Goal: Task Accomplishment & Management: Complete application form

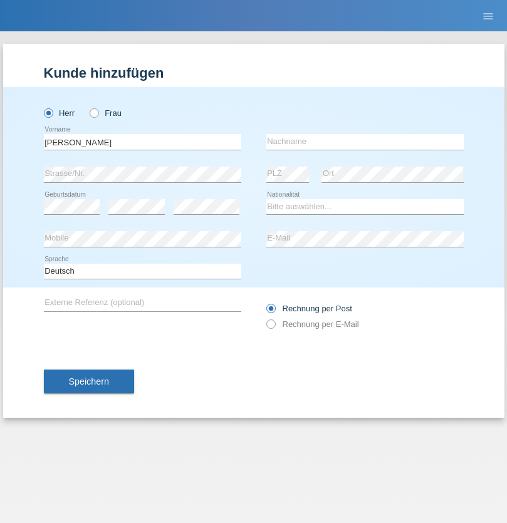
type input "[PERSON_NAME]"
click at [365, 142] on input "text" at bounding box center [364, 142] width 197 height 16
type input "Florin"
select select "RO"
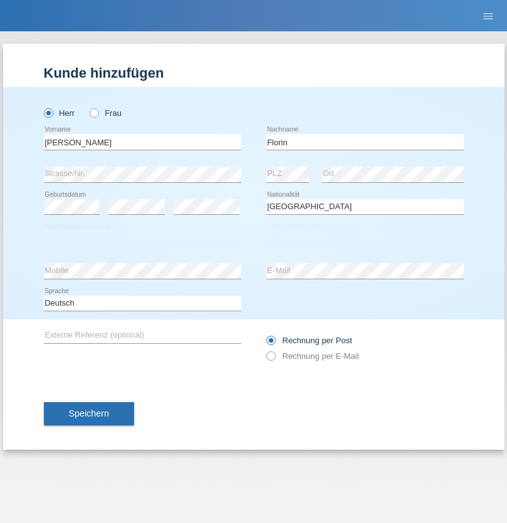
select select "C"
select select "29"
select select "02"
select select "2021"
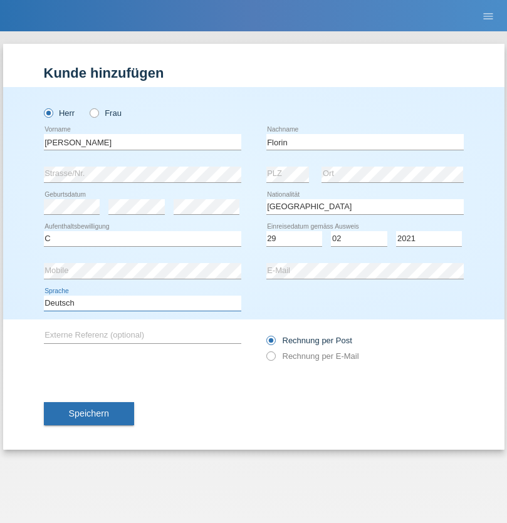
select select "en"
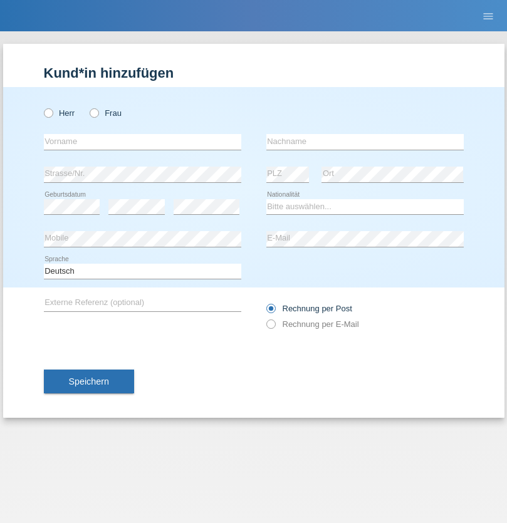
radio input "true"
click at [142, 142] on input "text" at bounding box center [142, 142] width 197 height 16
type input "Ruth"
click at [365, 142] on input "text" at bounding box center [364, 142] width 197 height 16
type input "Krebs"
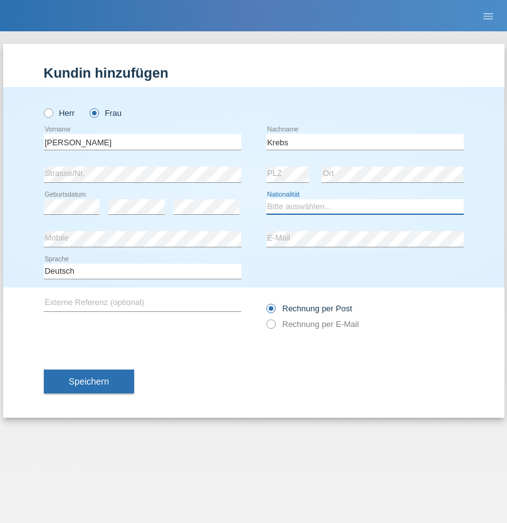
select select "CH"
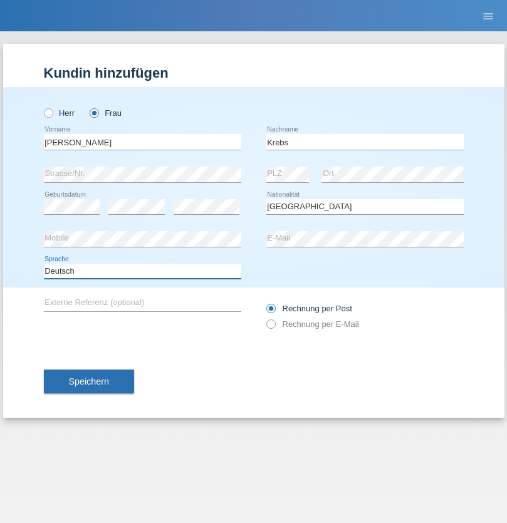
select select "en"
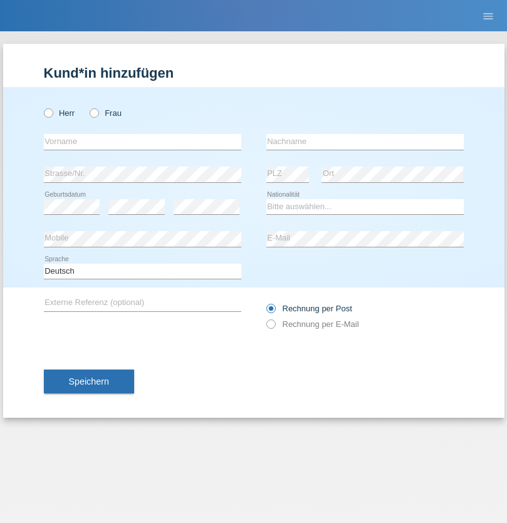
radio input "true"
click at [142, 142] on input "text" at bounding box center [142, 142] width 197 height 16
type input "Qovanaj"
click at [365, 142] on input "text" at bounding box center [364, 142] width 197 height 16
type input "Shaban"
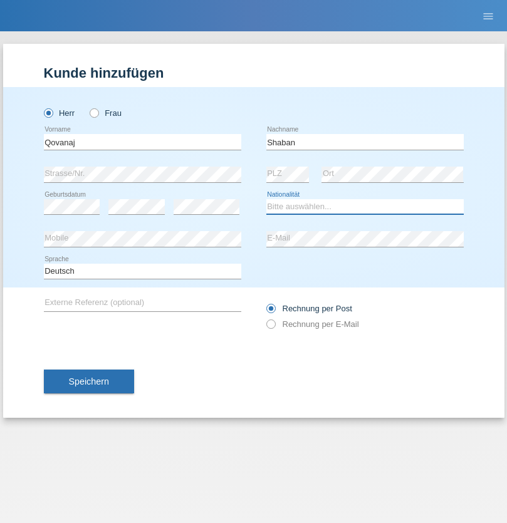
select select "CH"
radio input "true"
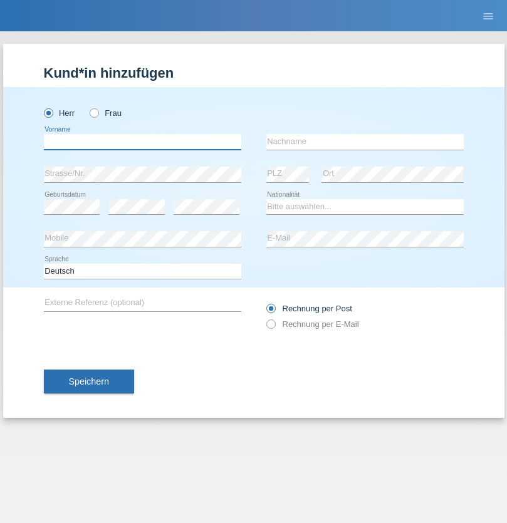
click at [142, 142] on input "text" at bounding box center [142, 142] width 197 height 16
type input "Ali"
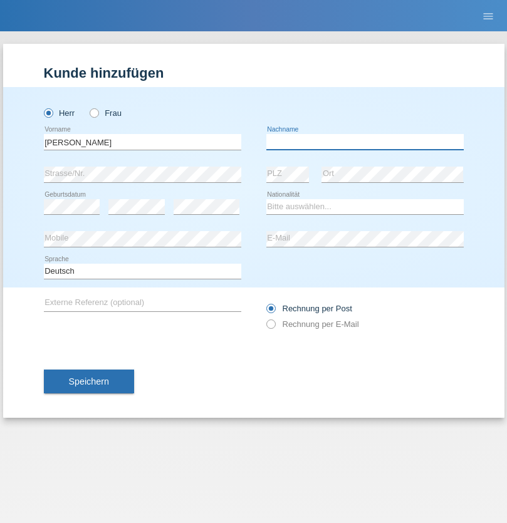
click at [365, 142] on input "text" at bounding box center [364, 142] width 197 height 16
type input "veseli"
select select "CH"
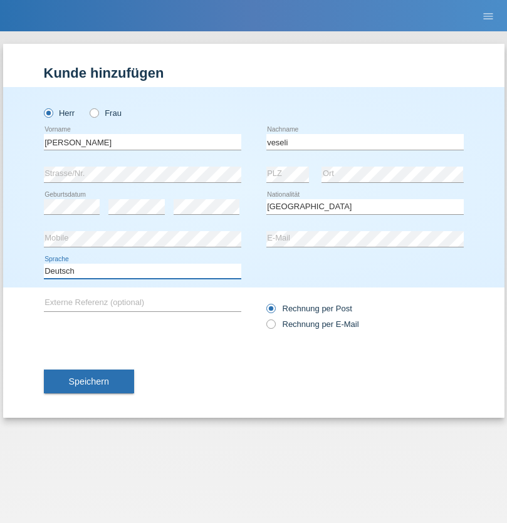
select select "en"
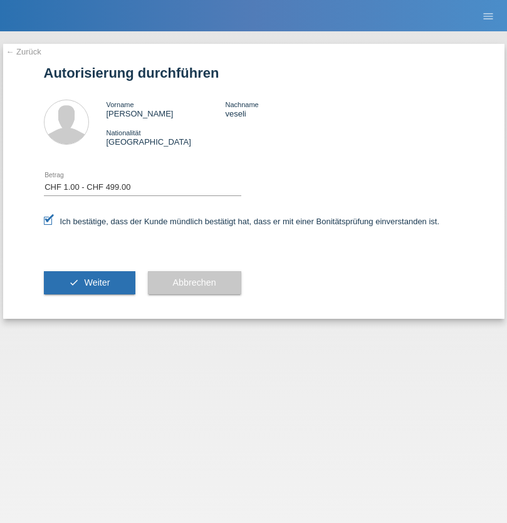
select select "1"
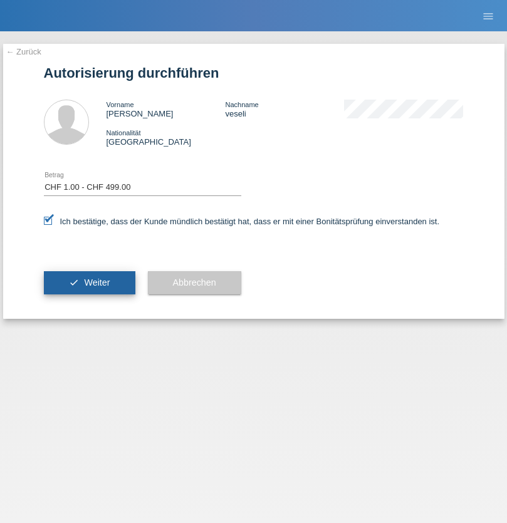
click at [89, 282] on span "Weiter" at bounding box center [97, 282] width 26 height 10
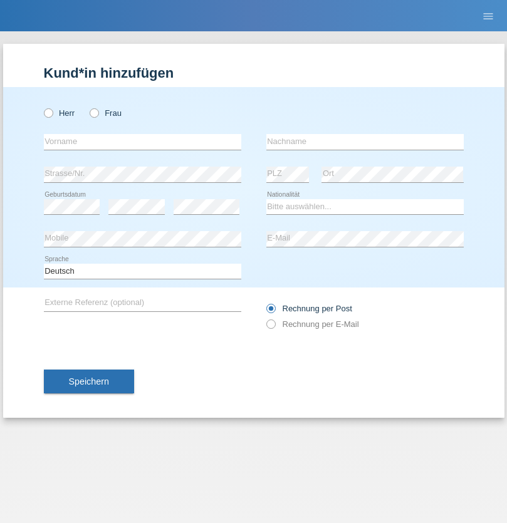
radio input "true"
click at [142, 142] on input "text" at bounding box center [142, 142] width 197 height 16
type input "Ramadani"
click at [365, 142] on input "text" at bounding box center [364, 142] width 197 height 16
type input "Besnik"
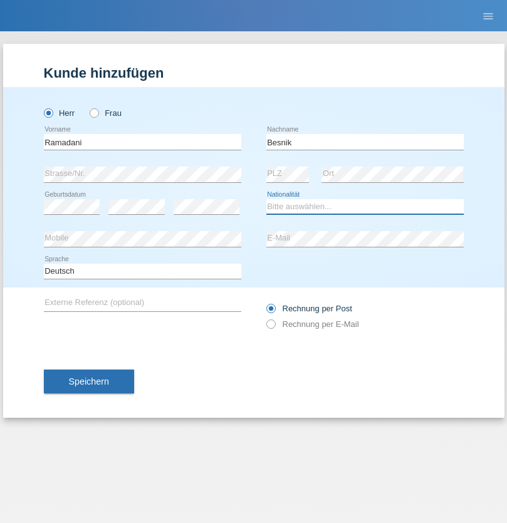
select select "MK"
select select "C"
select select "11"
select select "08"
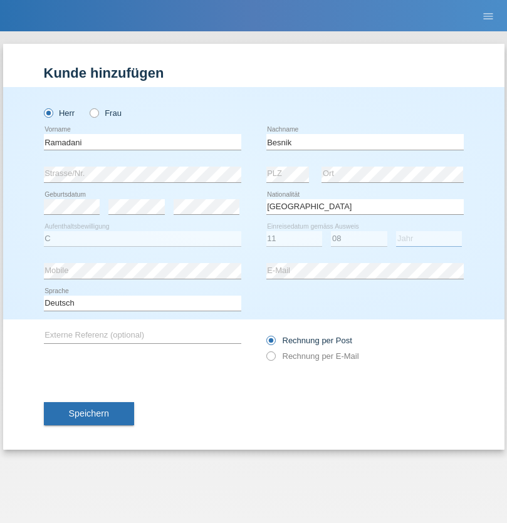
select select "2003"
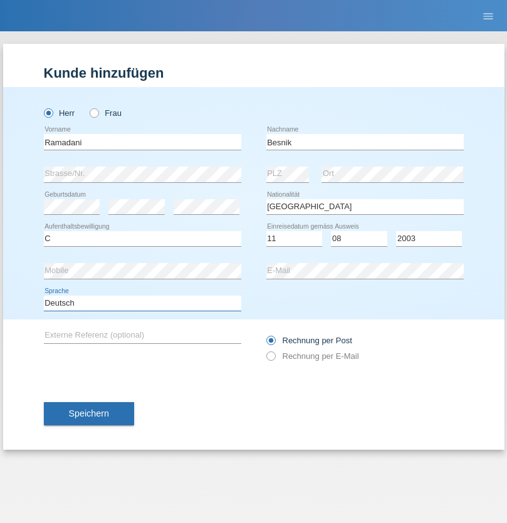
select select "en"
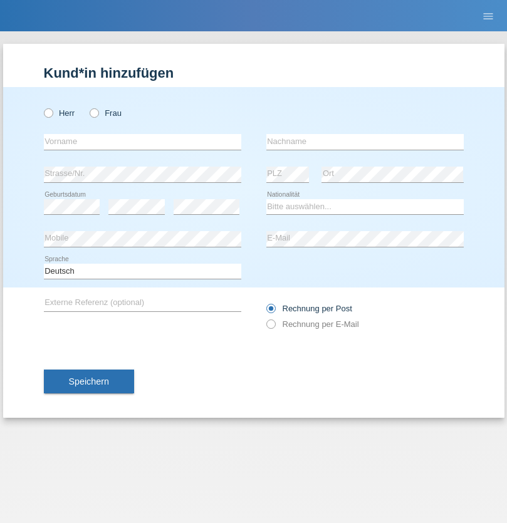
radio input "true"
click at [142, 142] on input "text" at bounding box center [142, 142] width 197 height 16
type input "[PERSON_NAME]"
click at [365, 142] on input "text" at bounding box center [364, 142] width 197 height 16
type input "löffel"
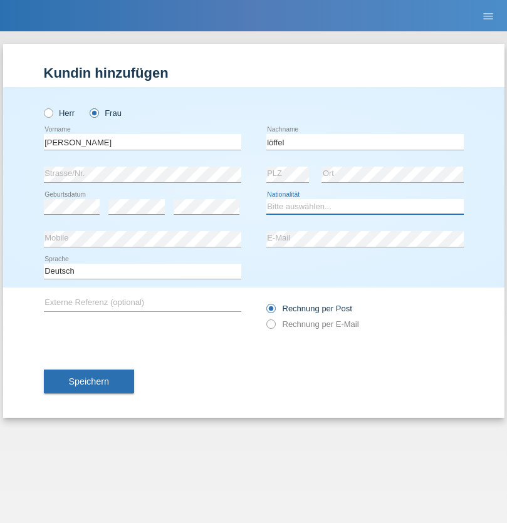
select select "CH"
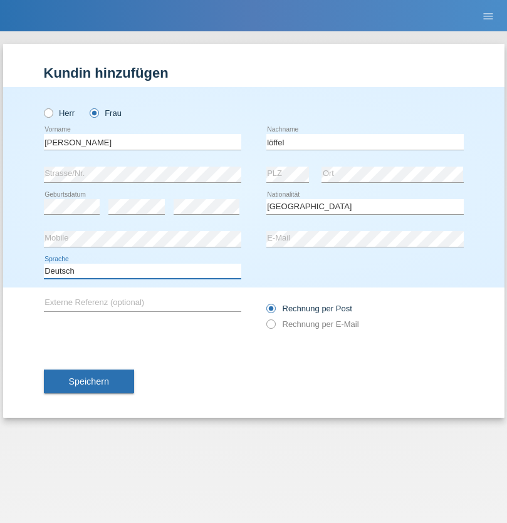
select select "en"
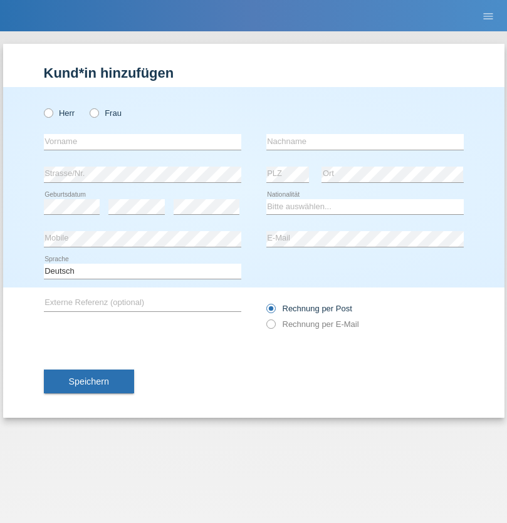
radio input "true"
click at [142, 142] on input "text" at bounding box center [142, 142] width 197 height 16
type input "Matusa"
click at [365, 142] on input "text" at bounding box center [364, 142] width 197 height 16
type input "Marian valentin"
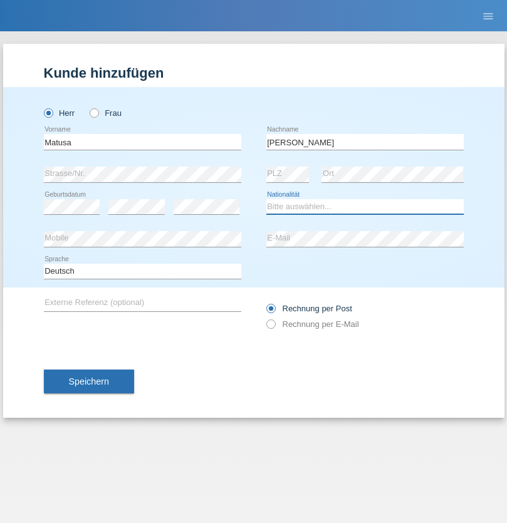
select select "RO"
select select "C"
select select "01"
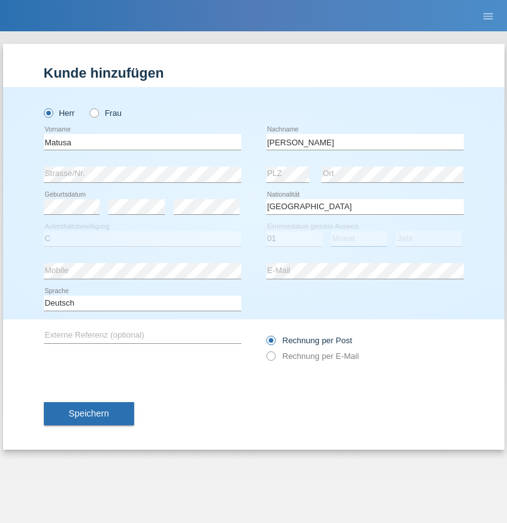
select select "06"
select select "2016"
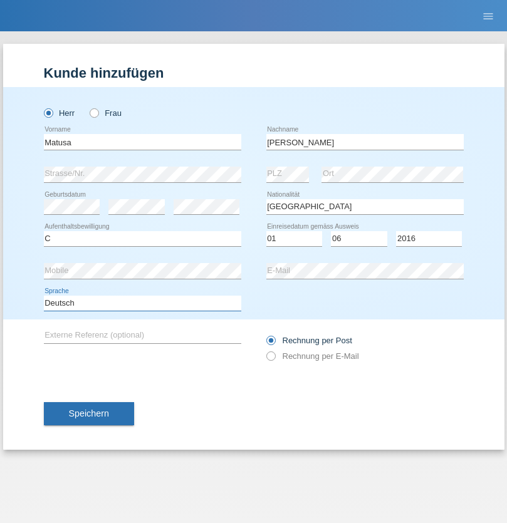
select select "en"
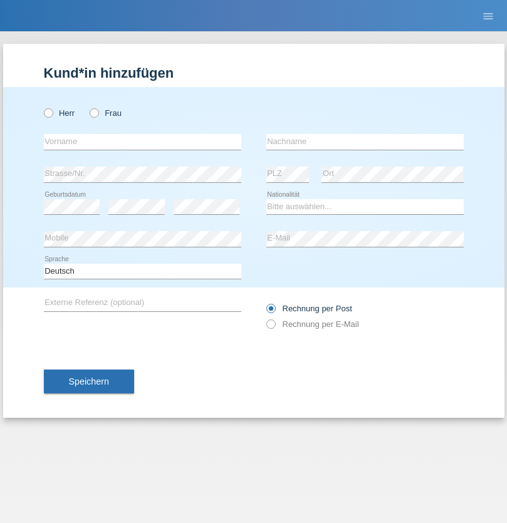
radio input "true"
click at [142, 142] on input "text" at bounding box center [142, 142] width 197 height 16
type input "Cedric"
click at [365, 142] on input "text" at bounding box center [364, 142] width 197 height 16
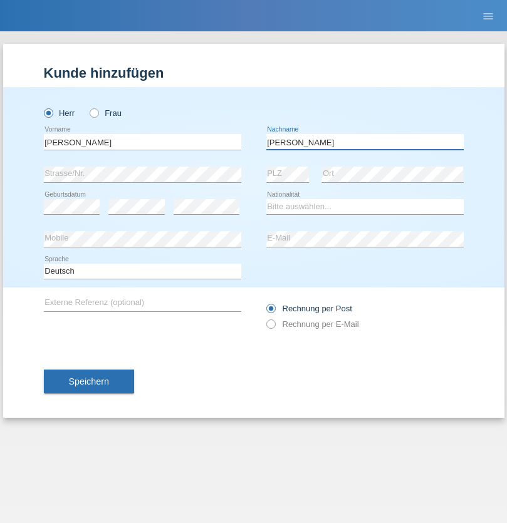
type input "Keller"
select select "CH"
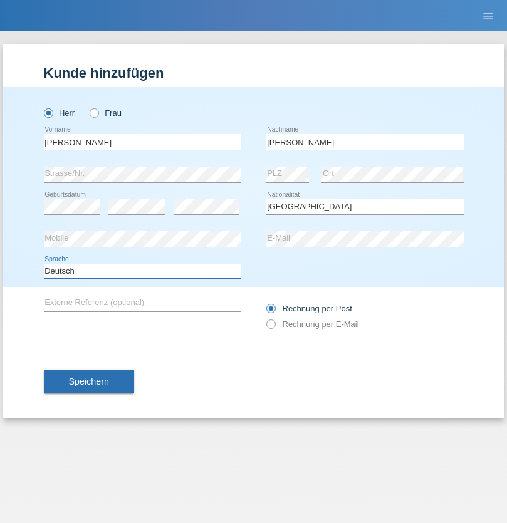
select select "en"
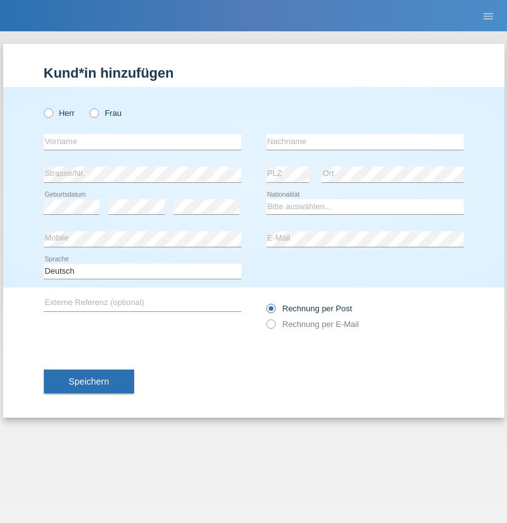
radio input "true"
click at [142, 142] on input "text" at bounding box center [142, 142] width 197 height 16
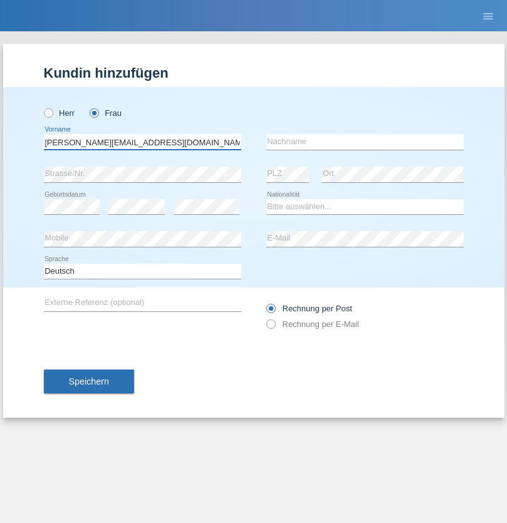
type input "[PERSON_NAME][EMAIL_ADDRESS][DOMAIN_NAME]"
click at [365, 142] on input "text" at bounding box center [364, 142] width 197 height 16
type input "Hylaj"
select select "CH"
